Goal: Register for event/course

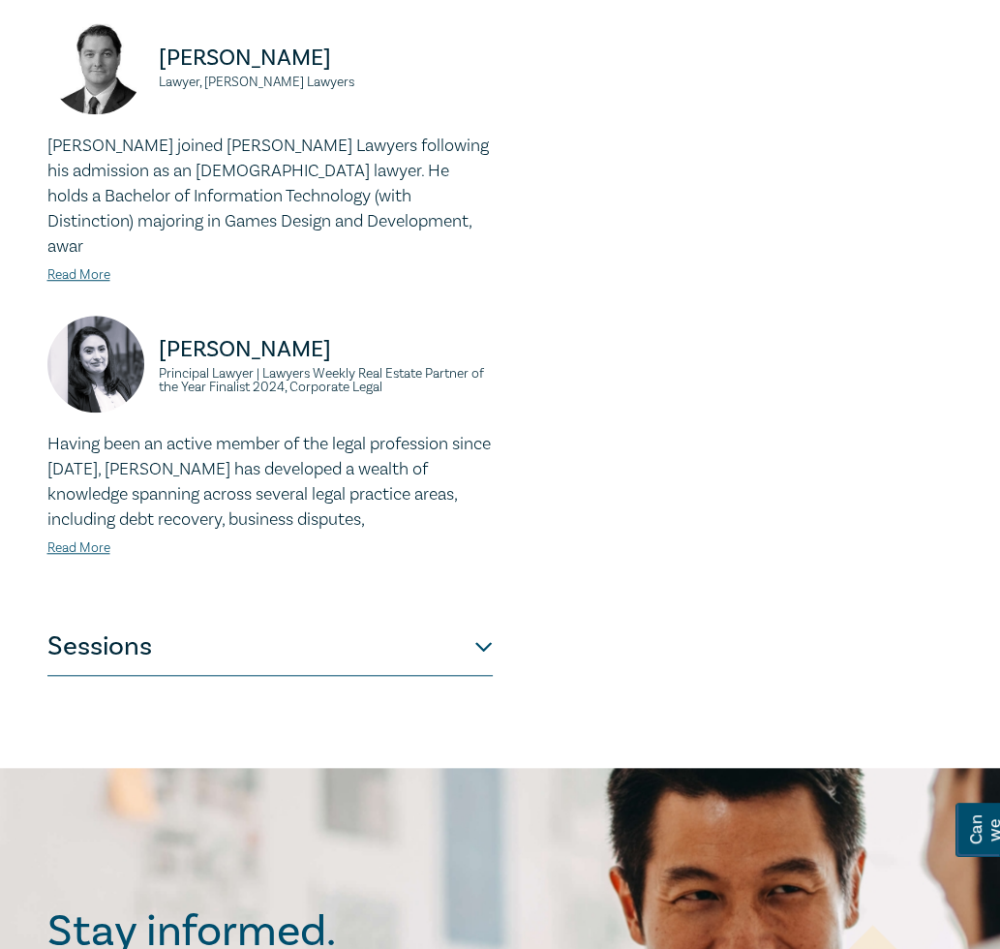
click at [391, 634] on button "Sessions" at bounding box center [269, 647] width 445 height 58
